Goal: Task Accomplishment & Management: Use online tool/utility

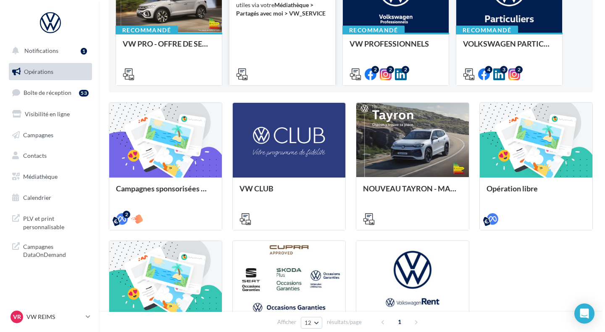
scroll to position [135, 0]
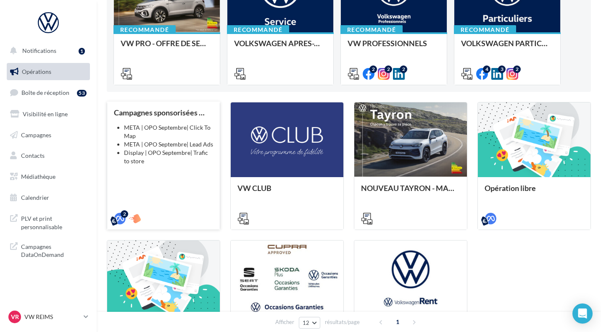
click at [185, 167] on div "Campagnes sponsorisées OPO Septembre META | OPO Septembre| Click To Map META | …" at bounding box center [163, 165] width 99 height 114
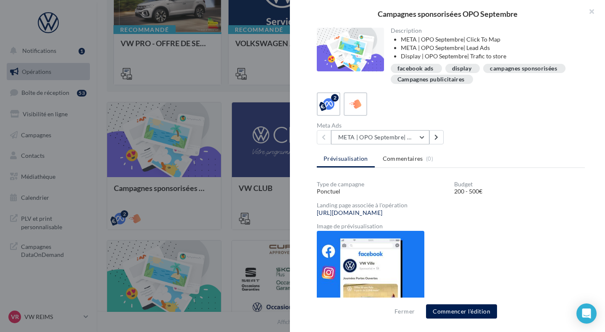
click at [389, 140] on button "META | OPO Septembre| Click To Map" at bounding box center [380, 137] width 98 height 14
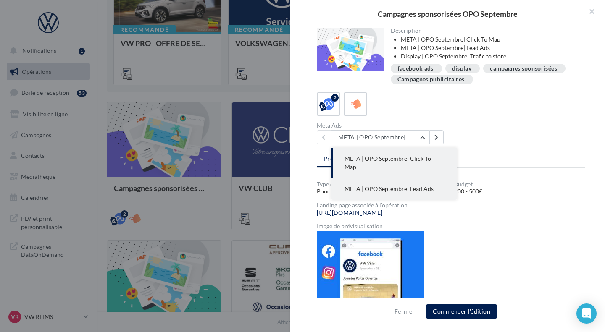
click at [418, 185] on span "META | OPO Septembre| Lead Ads" at bounding box center [389, 188] width 89 height 7
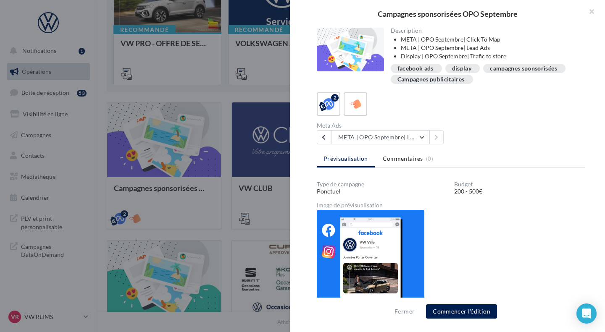
scroll to position [15, 0]
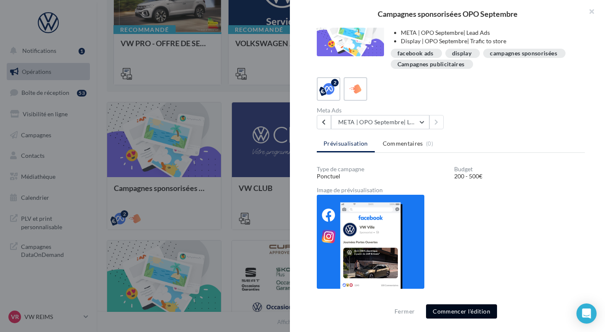
click at [459, 313] on button "Commencer l'édition" at bounding box center [461, 312] width 71 height 14
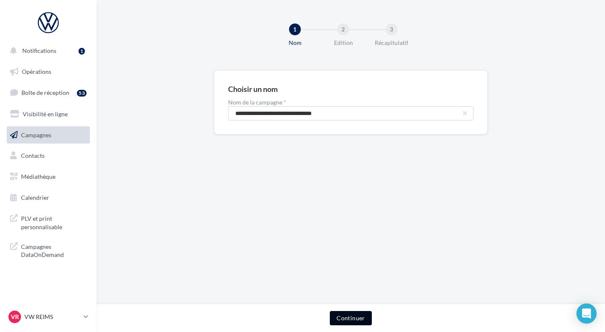
click at [350, 321] on button "Continuer" at bounding box center [351, 318] width 42 height 14
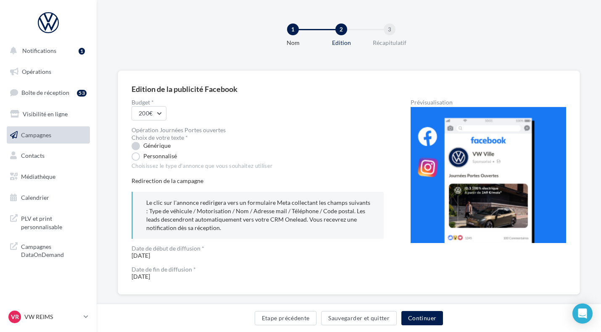
click at [167, 145] on label "Générique" at bounding box center [151, 146] width 39 height 8
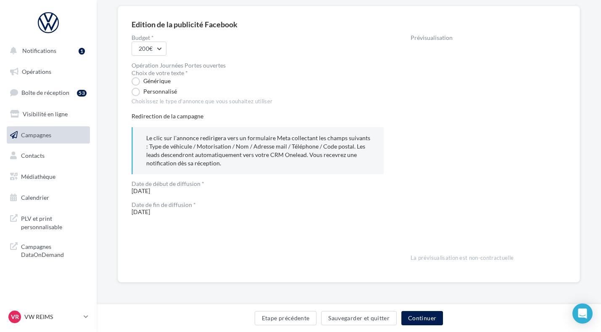
scroll to position [32, 0]
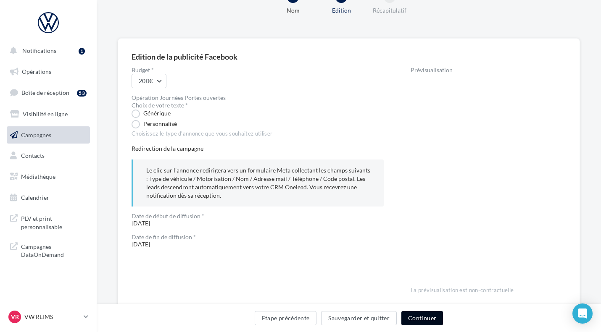
click at [413, 318] on button "Continuer" at bounding box center [422, 318] width 42 height 14
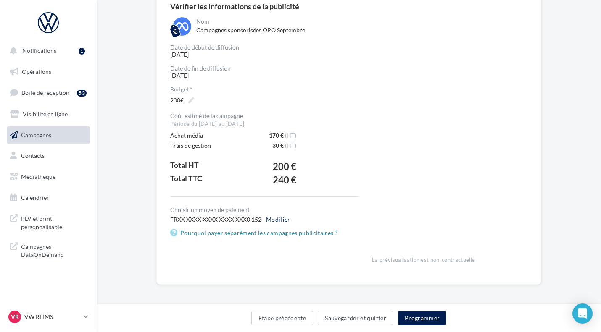
scroll to position [83, 0]
click at [424, 318] on button "Programmer" at bounding box center [422, 318] width 49 height 14
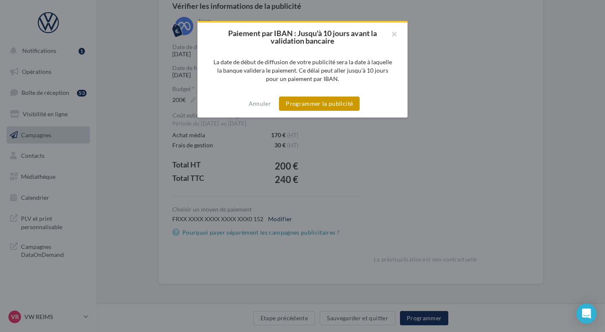
click at [327, 104] on button "Programmer la publicité" at bounding box center [319, 104] width 81 height 14
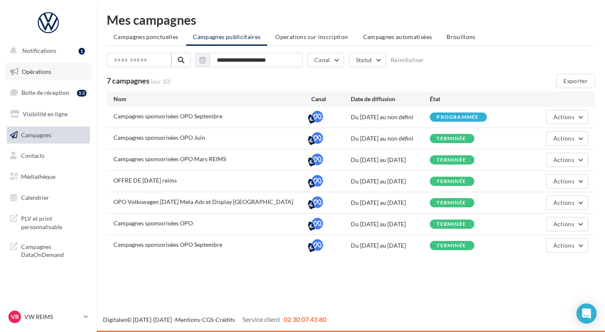
click at [38, 69] on span "Opérations" at bounding box center [36, 71] width 29 height 7
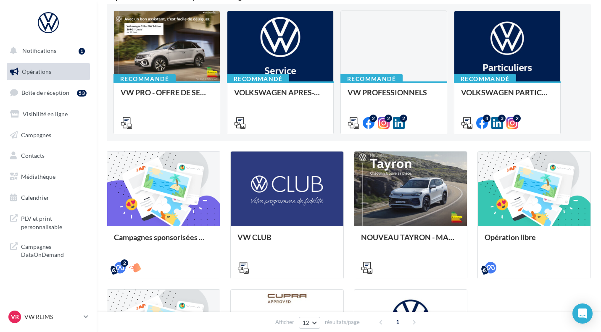
scroll to position [99, 0]
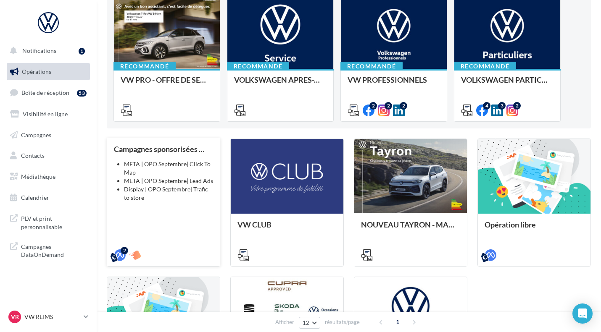
click at [153, 200] on li "Display | OPO Septembre| Trafic to store" at bounding box center [168, 193] width 89 height 17
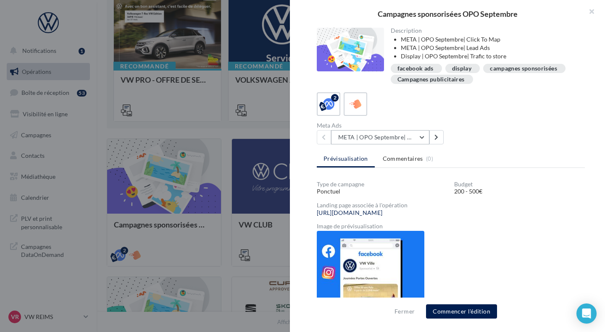
click at [400, 136] on button "META | OPO Septembre| Click To Map" at bounding box center [380, 137] width 98 height 14
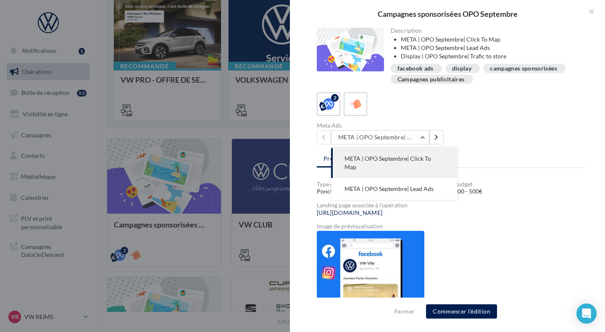
click at [474, 118] on div "2 Meta Ads META | OPO Septembre| Click To Map META | OPO Septembre| Click To Ma…" at bounding box center [451, 118] width 268 height 52
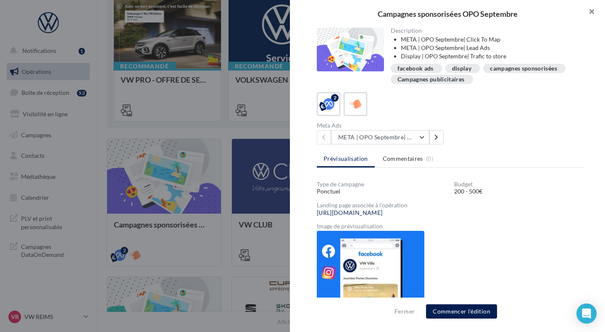
click at [587, 14] on button "button" at bounding box center [588, 12] width 34 height 25
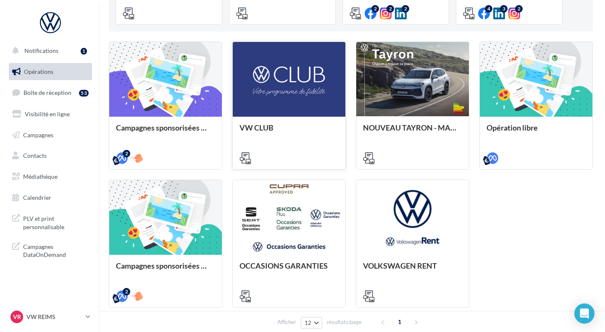
scroll to position [196, 0]
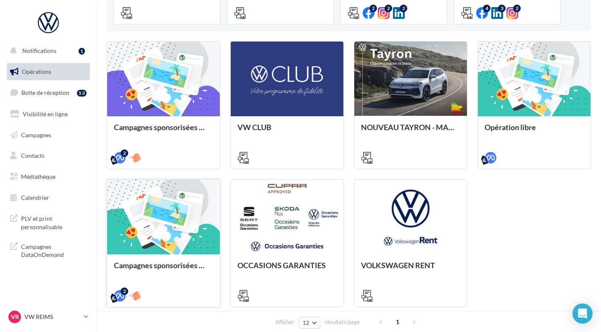
click at [157, 242] on div at bounding box center [163, 218] width 113 height 76
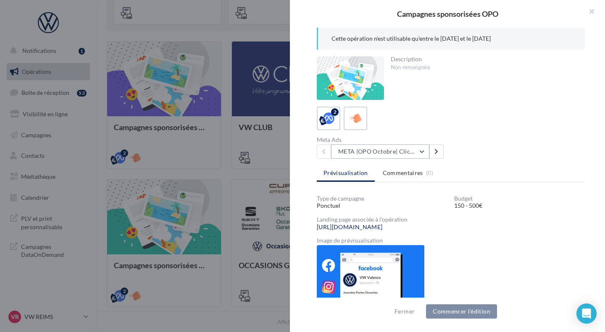
click at [394, 150] on button "META |OPO Octobre| Click To Map" at bounding box center [380, 152] width 98 height 14
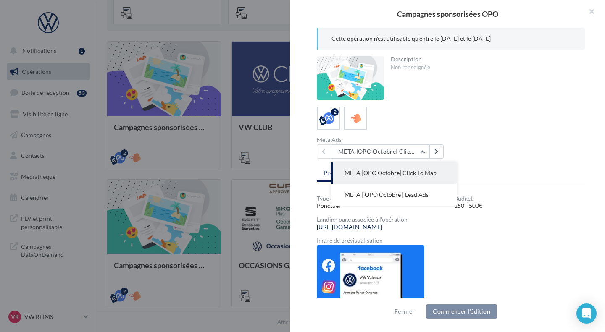
click at [464, 107] on div "2" at bounding box center [451, 119] width 268 height 24
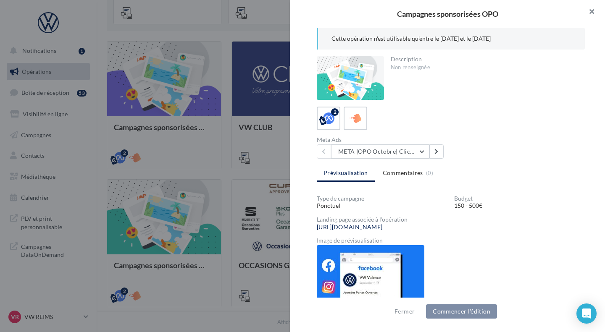
click at [593, 10] on button "button" at bounding box center [588, 12] width 34 height 25
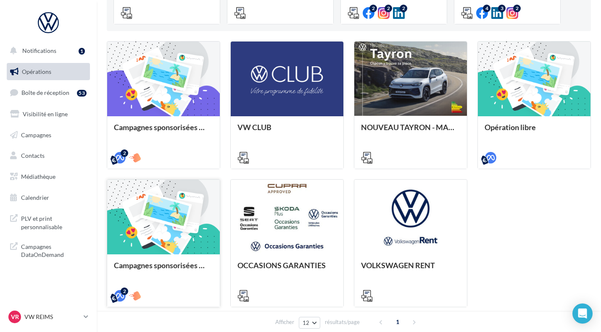
click at [166, 247] on div at bounding box center [163, 218] width 113 height 76
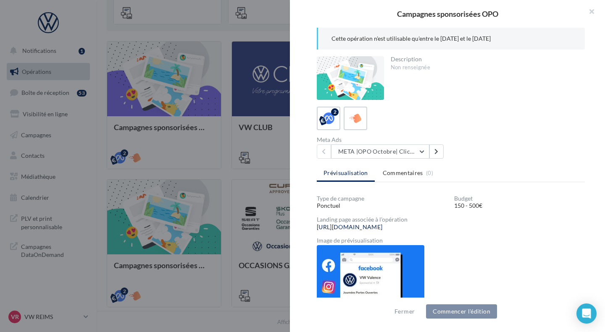
click at [403, 159] on div "Cette opération n'est utilisable qu'entre le 02/09/2024 et le 14/10/2024 Descri…" at bounding box center [451, 167] width 322 height 278
click at [403, 158] on button "META |OPO Octobre| Click To Map" at bounding box center [380, 152] width 98 height 14
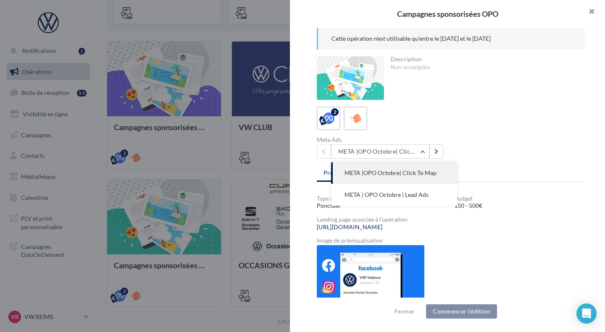
click at [594, 10] on button "button" at bounding box center [588, 12] width 34 height 25
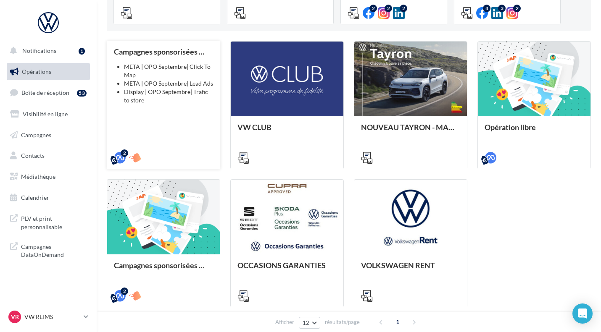
click at [173, 117] on div "Campagnes sponsorisées OPO Septembre META | OPO Septembre| Click To Map META | …" at bounding box center [163, 104] width 99 height 114
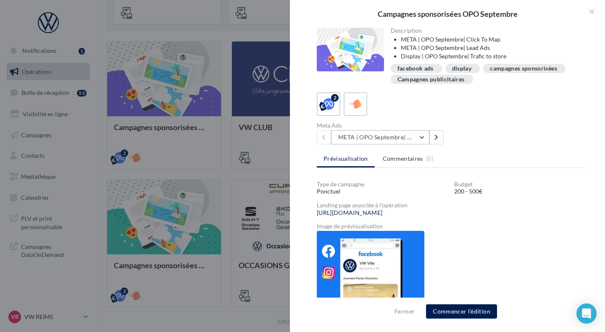
click at [378, 137] on button "META | OPO Septembre| Click To Map" at bounding box center [380, 137] width 98 height 14
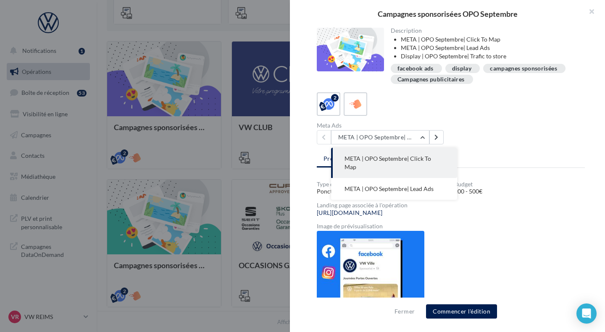
click at [465, 139] on div "Meta Ads META | OPO Septembre| Click To Map META | OPO Septembre| Click To Map …" at bounding box center [454, 134] width 275 height 22
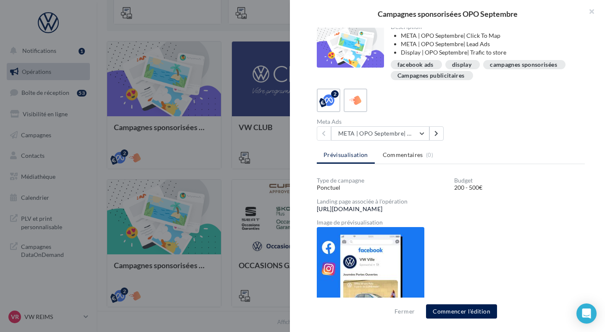
scroll to position [0, 0]
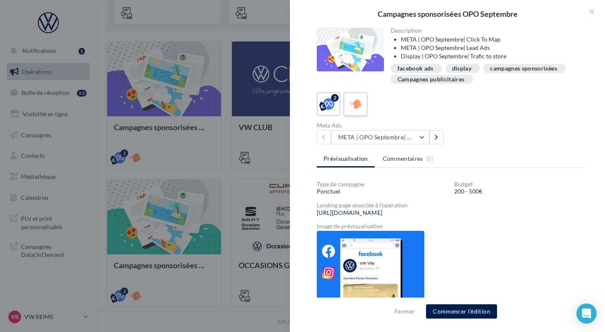
click at [355, 99] on icon at bounding box center [356, 104] width 12 height 12
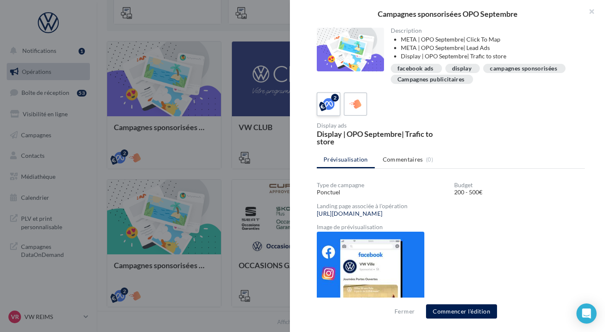
click at [324, 109] on icon at bounding box center [329, 104] width 12 height 12
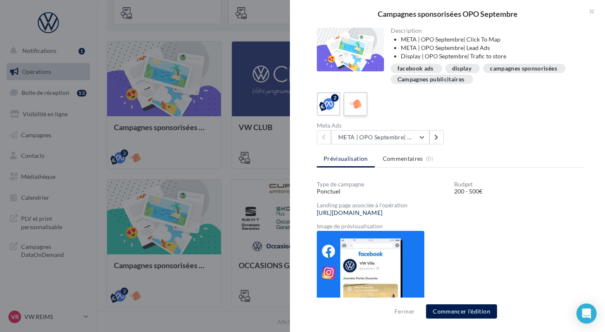
click at [350, 108] on icon at bounding box center [356, 104] width 12 height 12
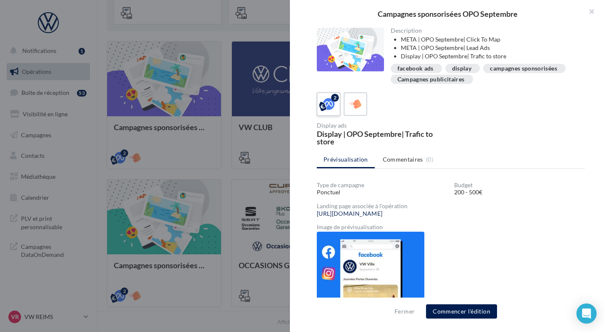
click at [337, 102] on label "2" at bounding box center [328, 104] width 24 height 24
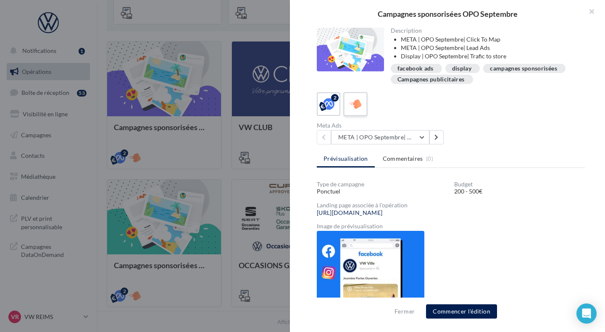
click at [361, 103] on div at bounding box center [356, 105] width 16 height 16
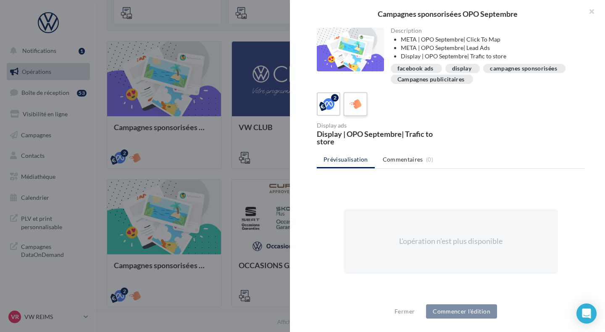
click at [351, 105] on icon at bounding box center [356, 104] width 12 height 12
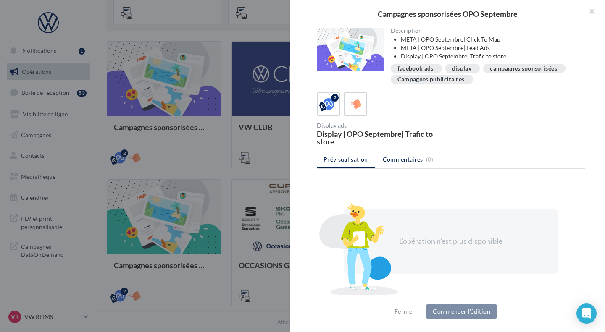
click at [403, 161] on span "Commentaires" at bounding box center [403, 159] width 40 height 8
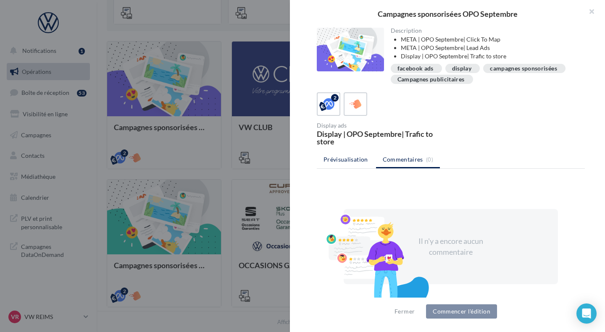
click at [371, 161] on li "Prévisualisation" at bounding box center [346, 159] width 58 height 15
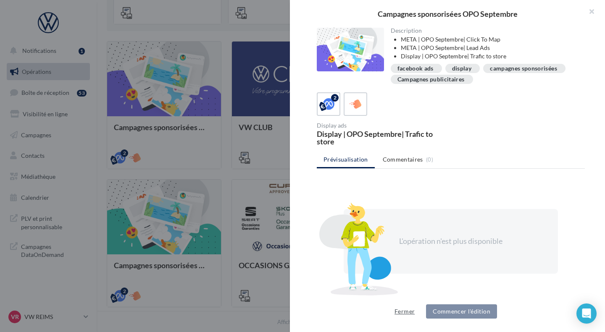
click at [405, 311] on button "Fermer" at bounding box center [404, 312] width 27 height 10
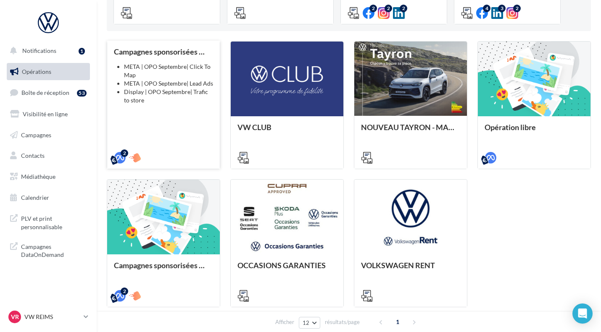
click at [161, 80] on li "META | OPO Septembre| Lead Ads" at bounding box center [168, 83] width 89 height 8
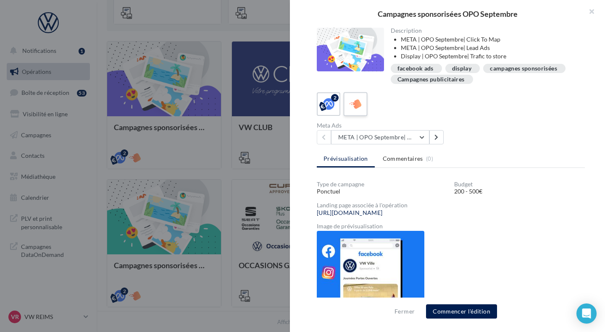
click at [360, 105] on icon at bounding box center [356, 104] width 12 height 12
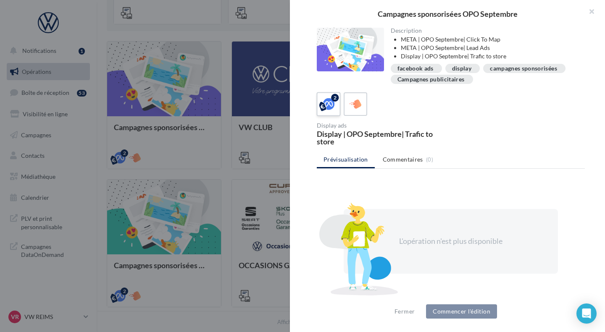
click at [329, 100] on icon at bounding box center [329, 104] width 12 height 12
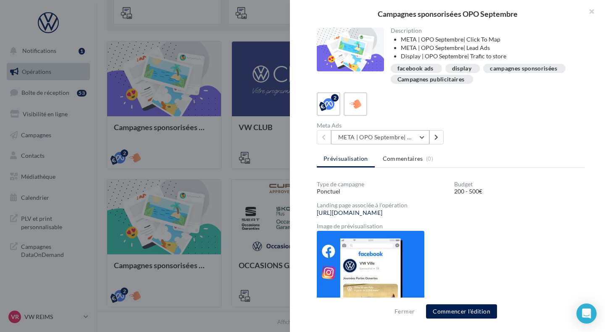
click at [381, 138] on button "META | OPO Septembre| Click To Map" at bounding box center [380, 137] width 98 height 14
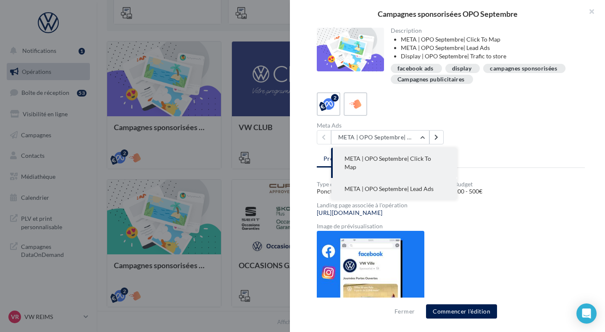
click at [422, 185] on span "META | OPO Septembre| Lead Ads" at bounding box center [389, 188] width 89 height 7
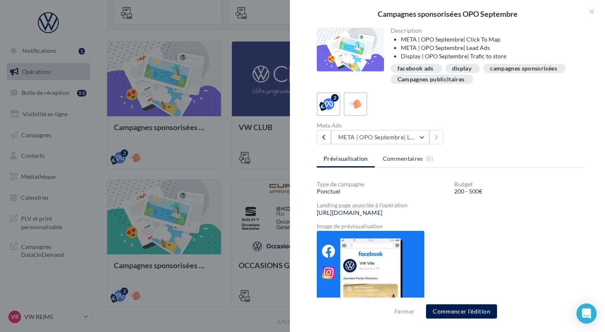
click at [436, 55] on li "Display | OPO Septembre| Trafic to store" at bounding box center [490, 56] width 178 height 8
click at [411, 138] on button "META | OPO Septembre| Lead Ads" at bounding box center [380, 137] width 98 height 14
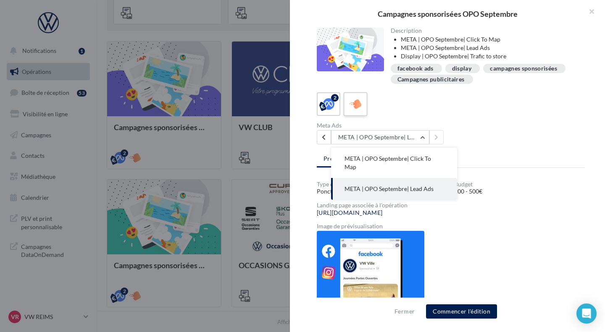
click at [362, 108] on div at bounding box center [356, 105] width 16 height 16
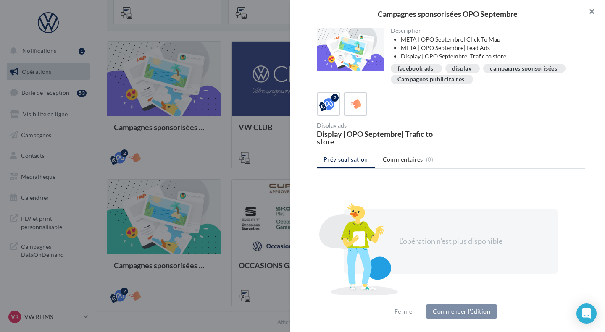
click at [591, 8] on button "button" at bounding box center [588, 12] width 34 height 25
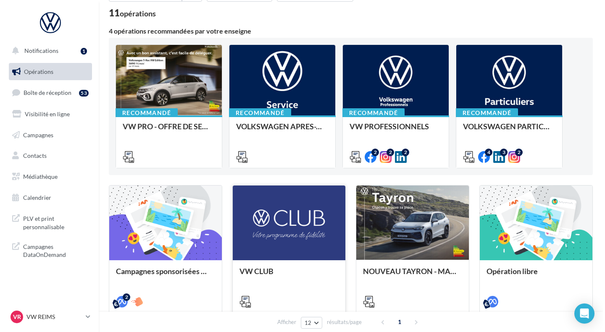
scroll to position [56, 0]
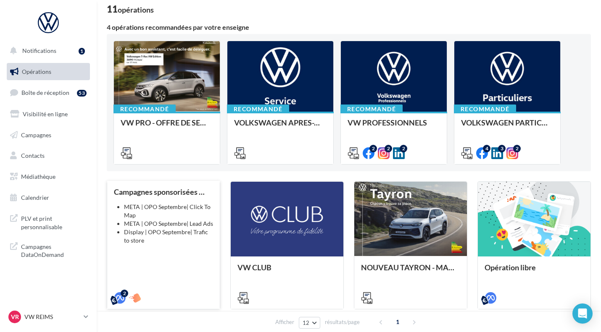
click at [163, 231] on li "Display | OPO Septembre| Trafic to store" at bounding box center [168, 236] width 89 height 17
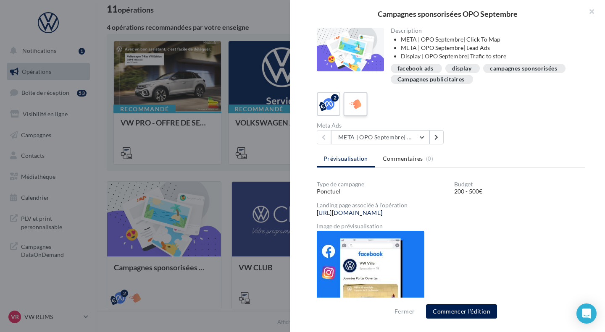
click at [352, 113] on label at bounding box center [355, 104] width 24 height 24
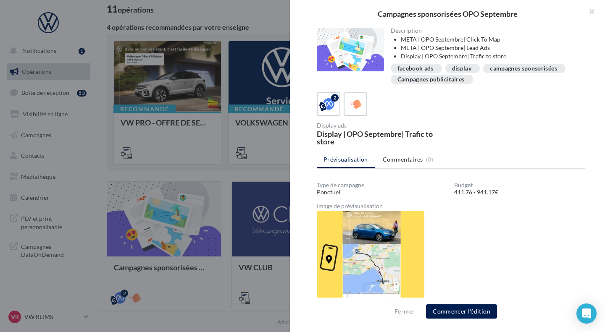
scroll to position [16, 0]
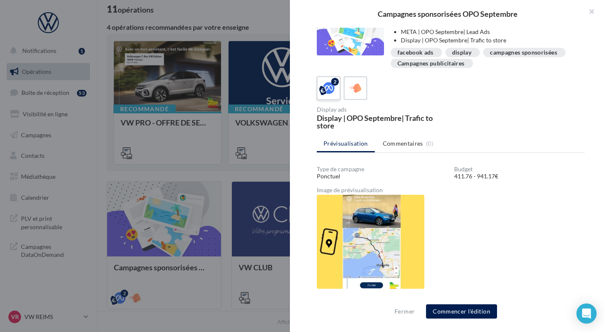
click at [328, 88] on icon at bounding box center [329, 88] width 12 height 12
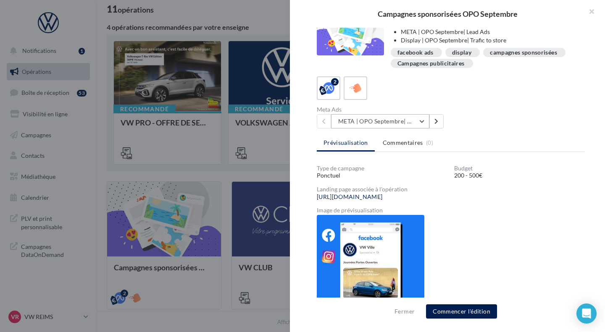
click at [379, 117] on button "META | OPO Septembre| Click To Map" at bounding box center [380, 121] width 98 height 14
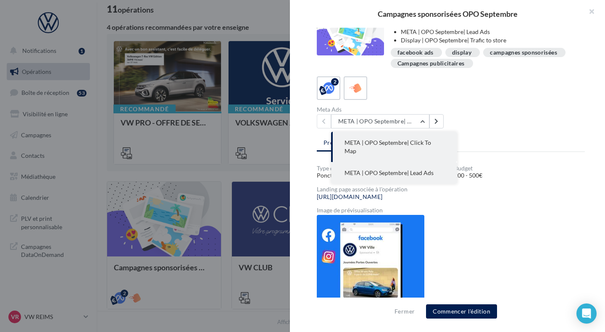
click at [429, 169] on span "META | OPO Septembre| Lead Ads" at bounding box center [389, 172] width 89 height 7
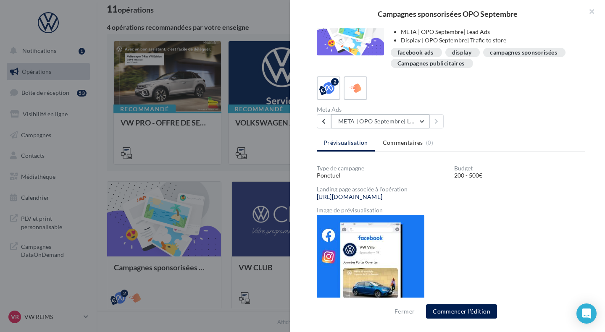
scroll to position [15, 0]
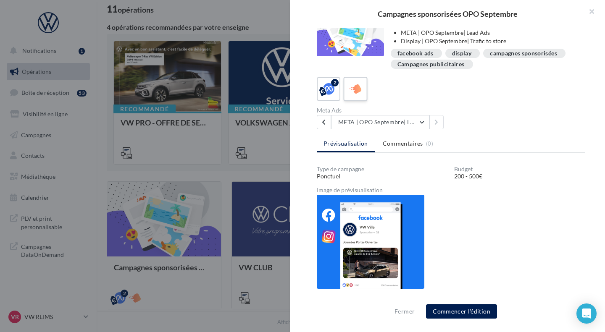
click at [357, 94] on icon at bounding box center [356, 89] width 12 height 12
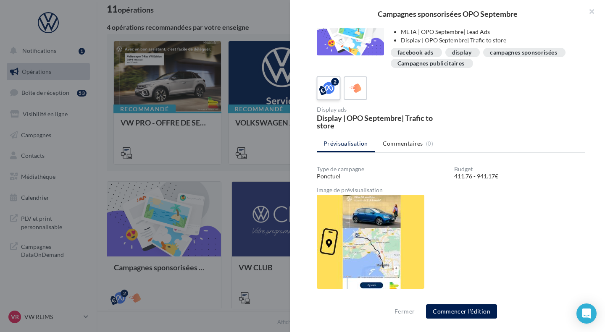
click at [329, 95] on icon at bounding box center [329, 88] width 12 height 12
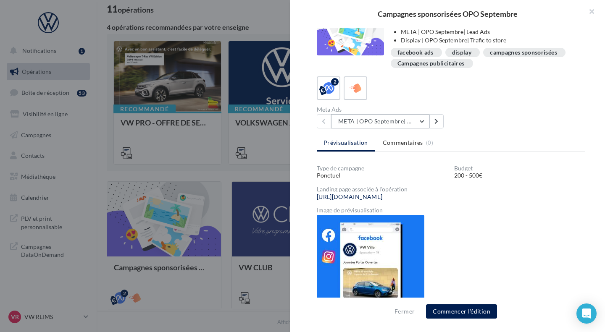
click at [396, 127] on button "META | OPO Septembre| Click To Map" at bounding box center [380, 121] width 98 height 14
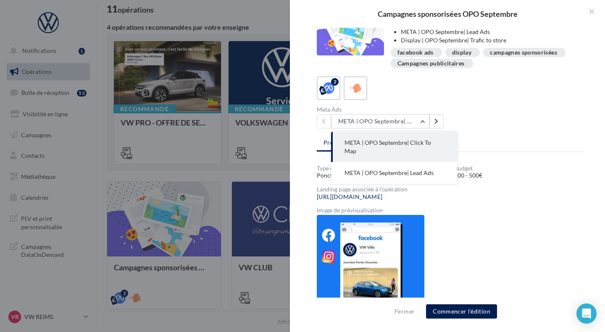
click at [502, 134] on div "Description META | OPO Septembre| Click To Map META | OPO Septembre| Lead Ads D…" at bounding box center [451, 167] width 322 height 278
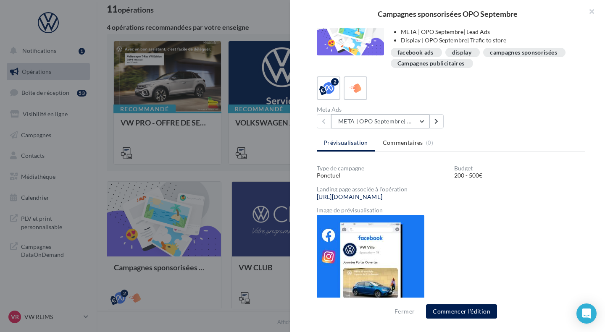
click at [396, 118] on button "META | OPO Septembre| Click To Map" at bounding box center [380, 121] width 98 height 14
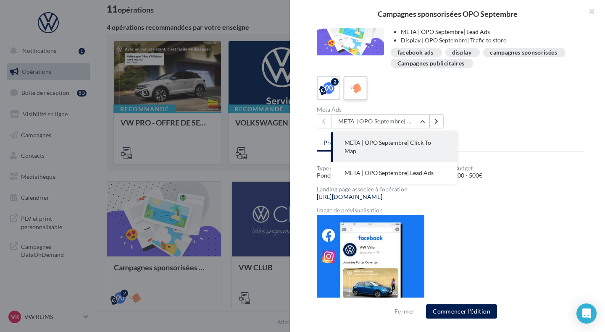
click at [349, 87] on div at bounding box center [356, 89] width 16 height 16
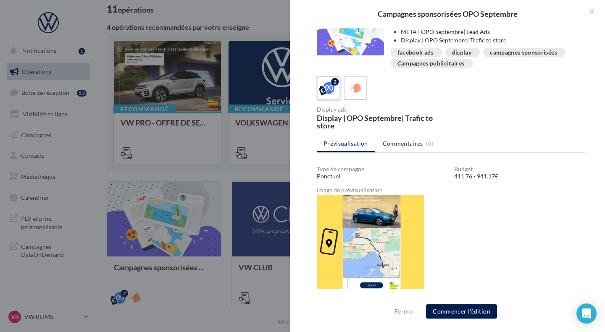
click at [336, 87] on label "2" at bounding box center [328, 88] width 24 height 24
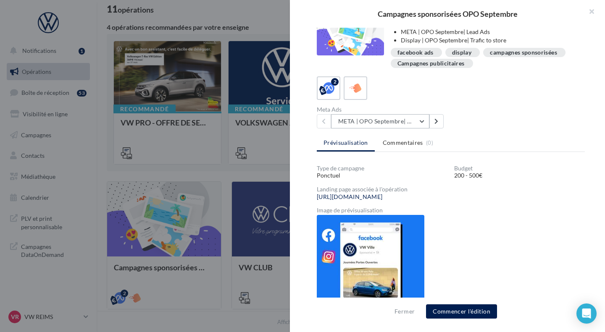
click at [369, 128] on button "META | OPO Septembre| Click To Map" at bounding box center [380, 121] width 98 height 14
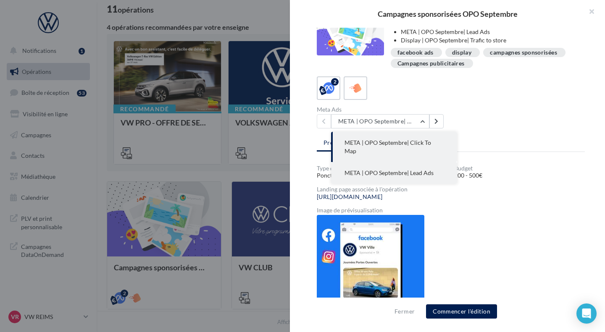
click at [407, 162] on button "META | OPO Septembre| Lead Ads" at bounding box center [394, 173] width 126 height 22
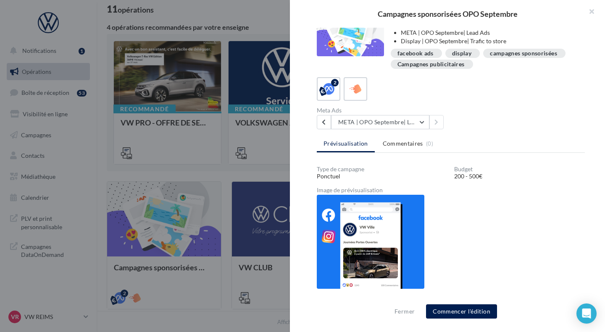
scroll to position [15, 0]
click at [456, 313] on button "Commencer l'édition" at bounding box center [461, 312] width 71 height 14
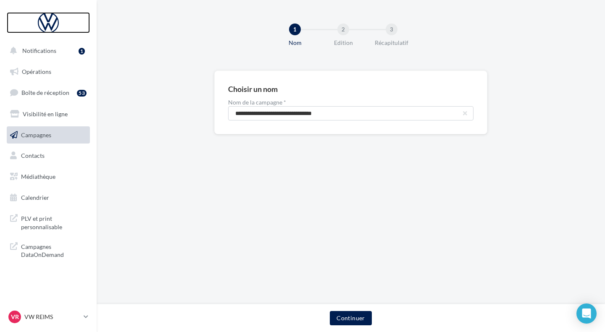
click at [51, 29] on div at bounding box center [48, 22] width 67 height 21
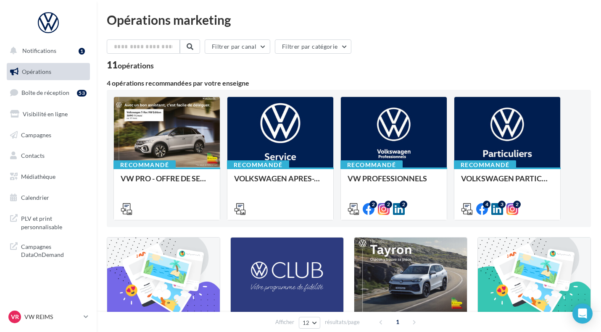
click at [27, 124] on ul "Opérations Boîte de réception 53 Visibilité en ligne Campagnes Contacts Médiath…" at bounding box center [48, 135] width 90 height 150
click at [31, 133] on span "Campagnes" at bounding box center [36, 134] width 30 height 7
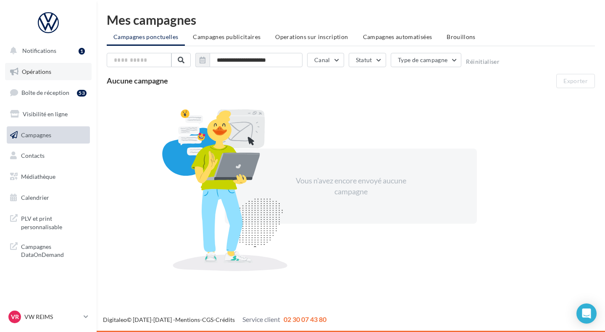
click at [42, 73] on span "Opérations" at bounding box center [36, 71] width 29 height 7
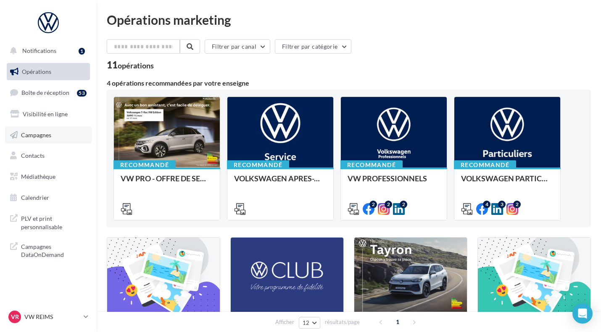
click at [41, 132] on span "Campagnes" at bounding box center [36, 134] width 30 height 7
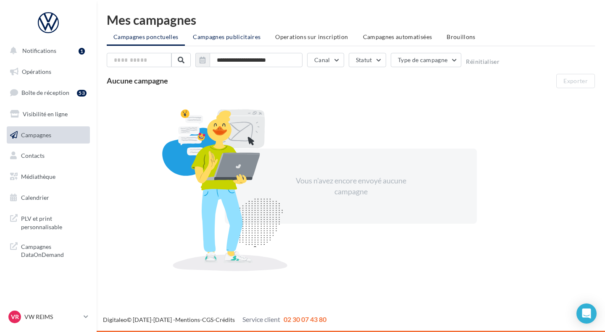
click at [246, 44] on li "Campagnes publicitaires" at bounding box center [226, 36] width 81 height 15
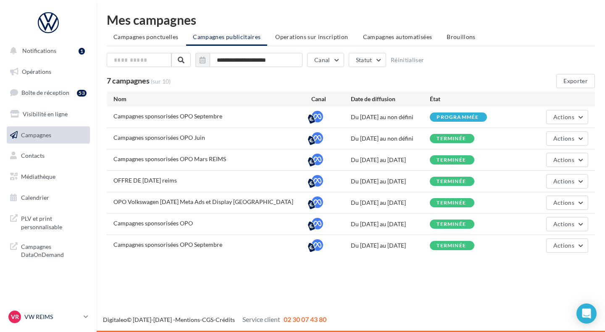
click at [84, 315] on icon at bounding box center [86, 316] width 5 height 7
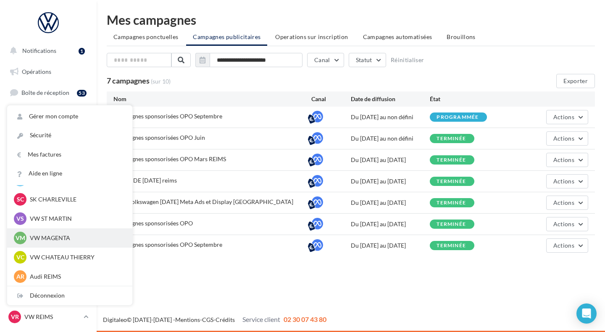
scroll to position [58, 0]
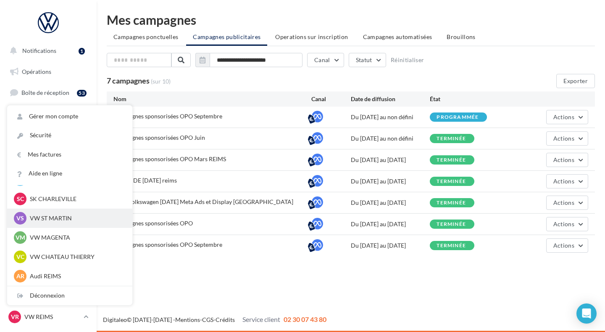
click at [45, 219] on p "VW ST MARTIN" at bounding box center [76, 218] width 92 height 8
